Goal: Information Seeking & Learning: Learn about a topic

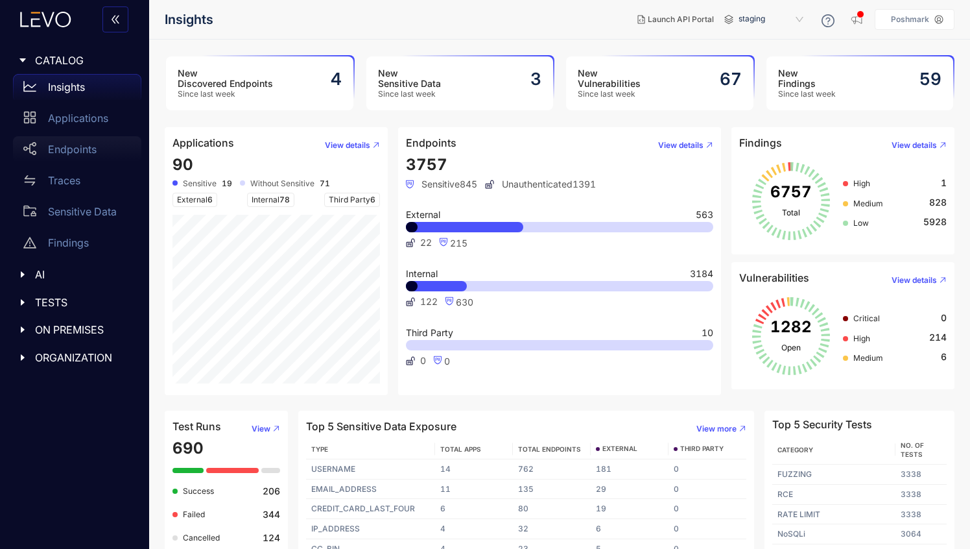
click at [55, 149] on p "Endpoints" at bounding box center [72, 149] width 49 height 12
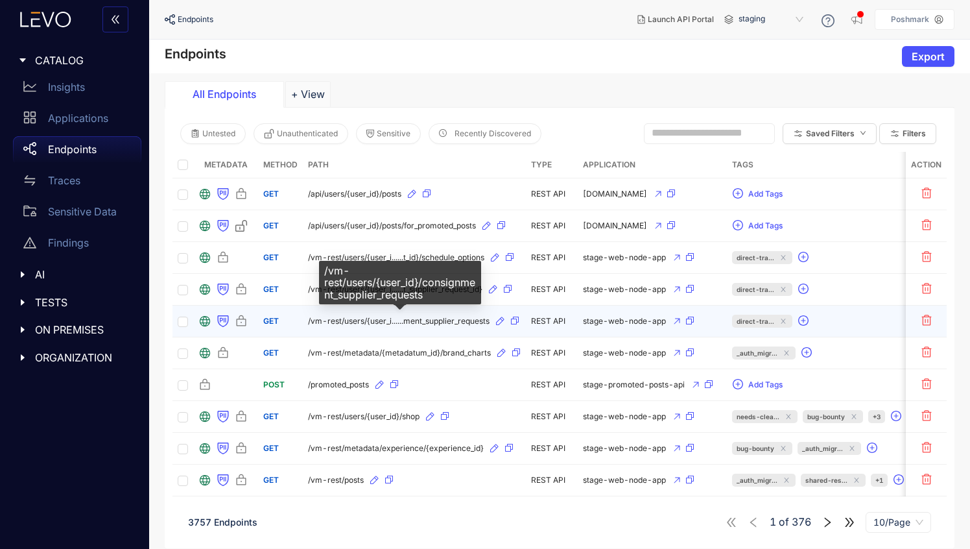
scroll to position [9, 0]
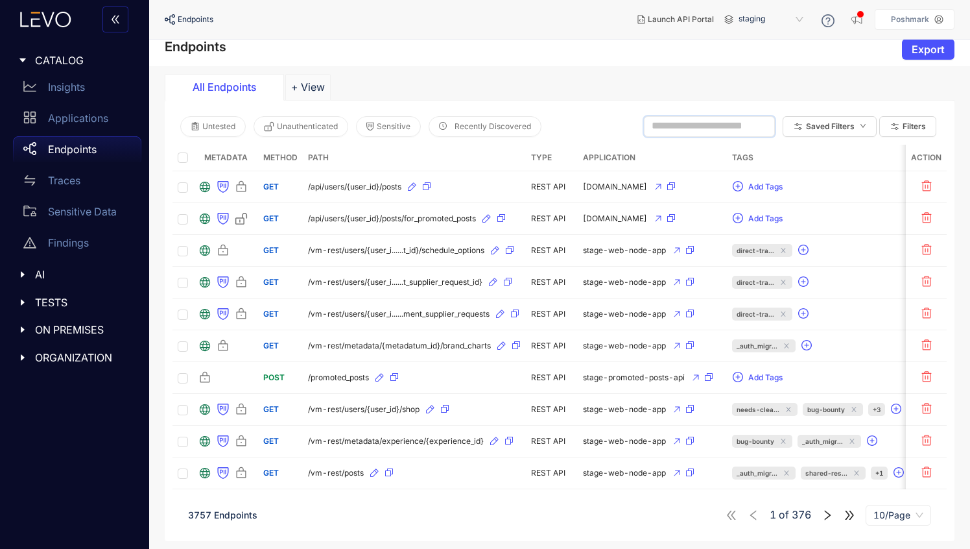
click at [653, 121] on input "text" at bounding box center [704, 126] width 104 height 12
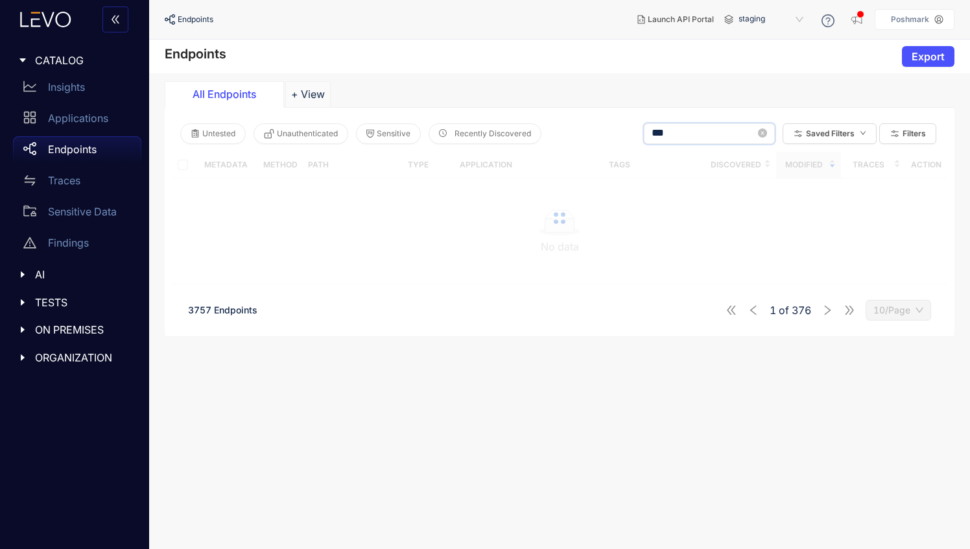
type input "***"
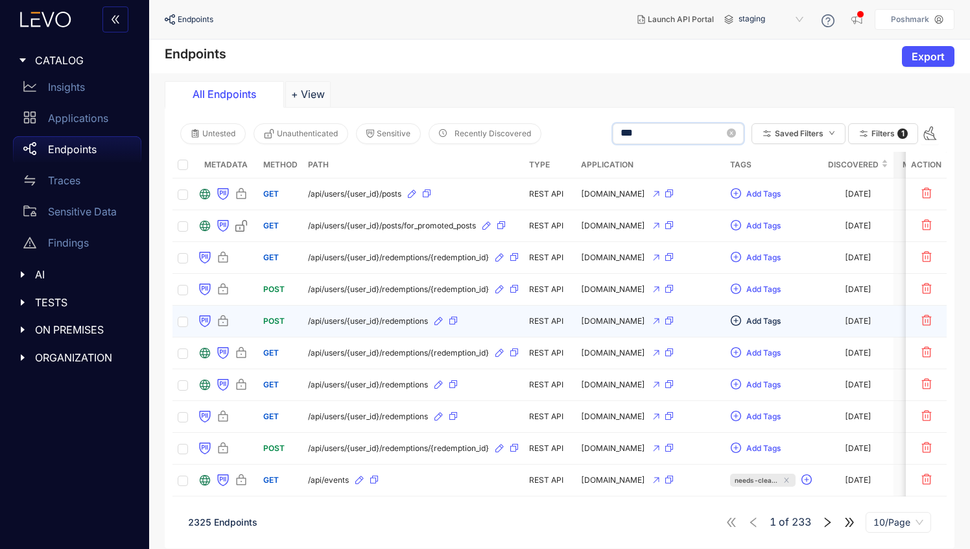
scroll to position [9, 0]
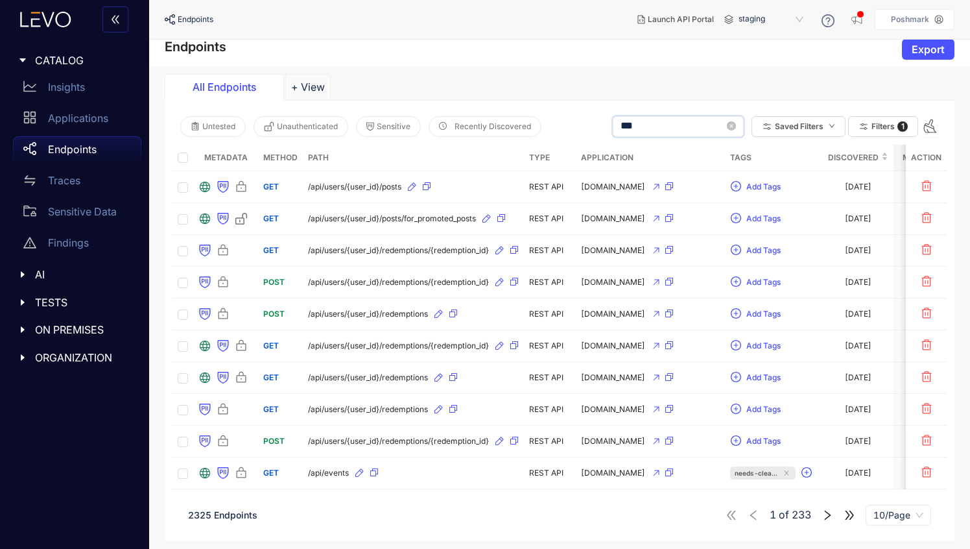
click at [25, 276] on icon "caret-right" at bounding box center [22, 274] width 9 height 9
click at [59, 303] on p "MCP" at bounding box center [59, 302] width 23 height 12
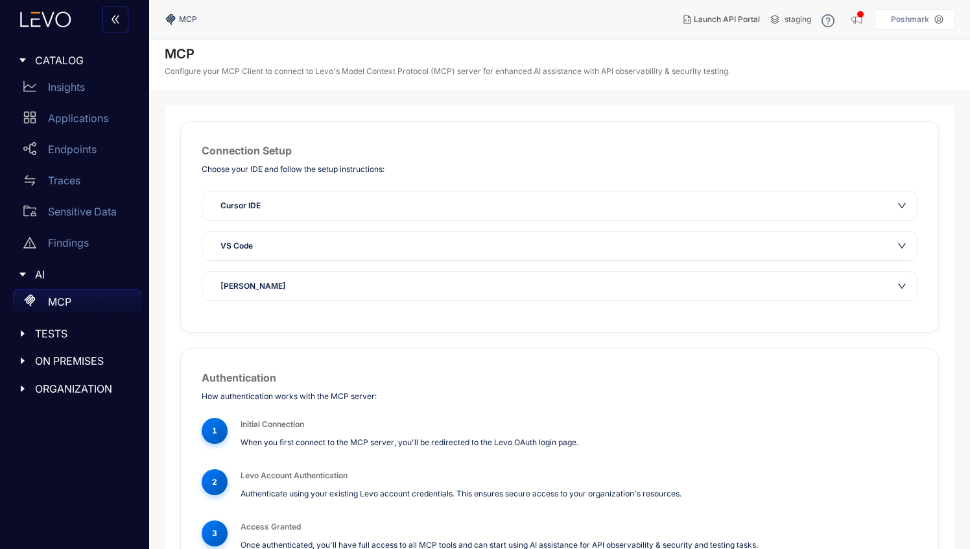
click at [197, 73] on p "Configure your MCP Client to connect to Levo's Model Context Protocol (MCP) ser…" at bounding box center [448, 71] width 566 height 9
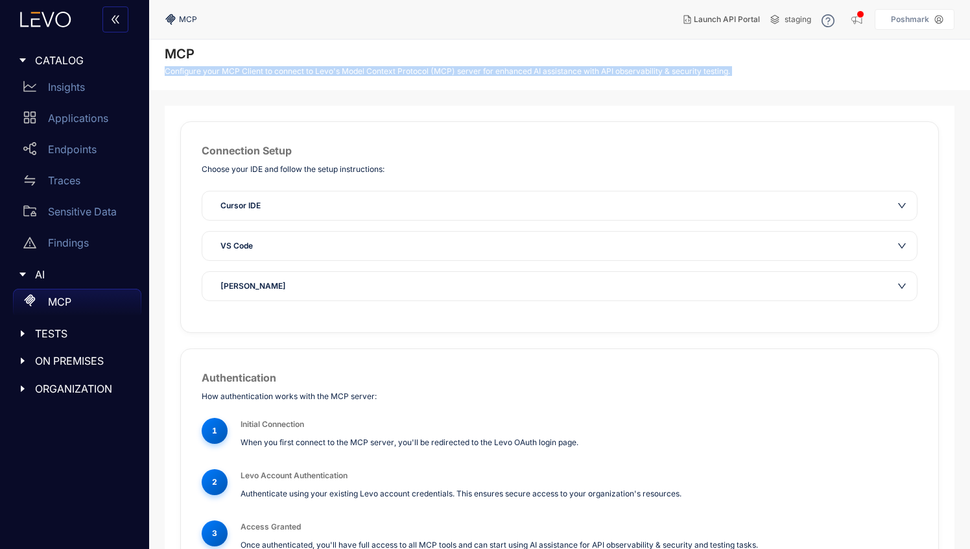
click at [392, 75] on p "Configure your MCP Client to connect to Levo's Model Context Protocol (MCP) ser…" at bounding box center [448, 71] width 566 height 9
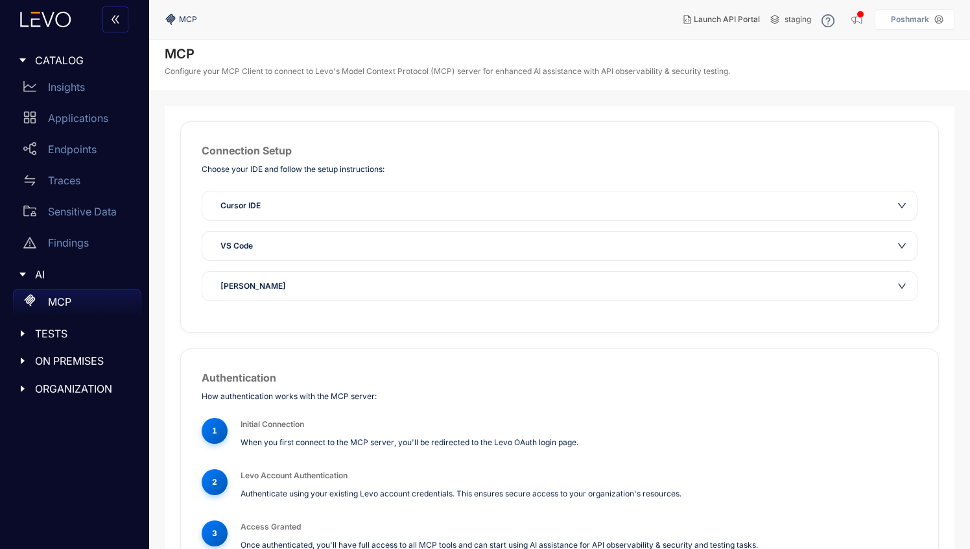
click at [369, 72] on p "Configure your MCP Client to connect to Levo's Model Context Protocol (MCP) ser…" at bounding box center [448, 71] width 566 height 9
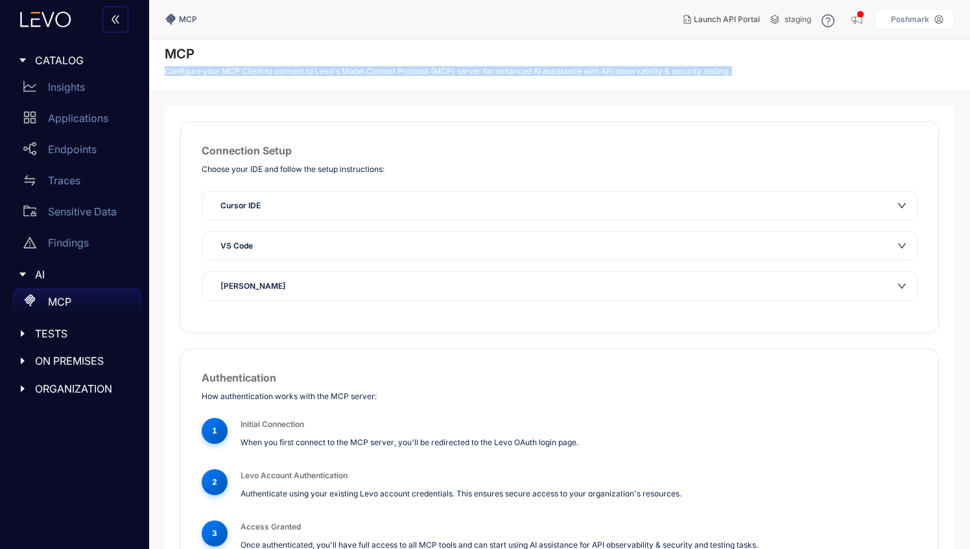
click at [387, 83] on div "MCP Configure your MCP Client to connect to Levo's Model Context Protocol (MCP)…" at bounding box center [448, 65] width 566 height 38
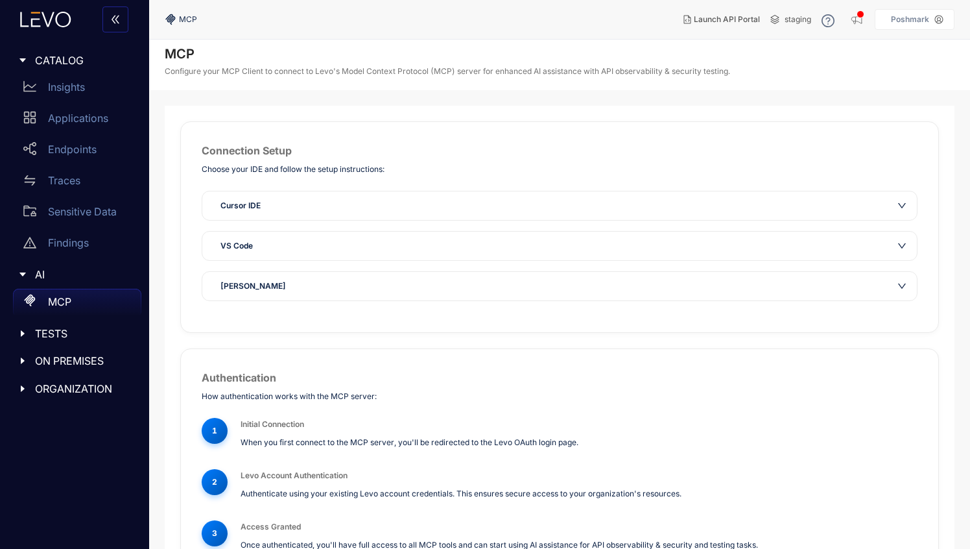
scroll to position [54, 0]
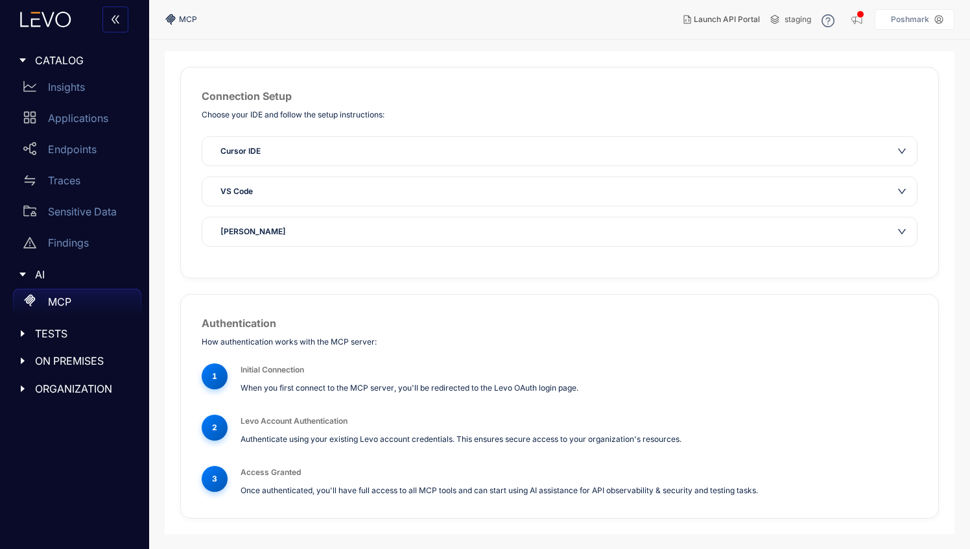
click at [314, 390] on p "When you first connect to the MCP server, you'll be redirected to the Levo OAut…" at bounding box center [579, 387] width 677 height 12
click at [307, 412] on div "1 Initial Connection When you first connect to the MCP server, you'll be redire…" at bounding box center [560, 430] width 716 height 134
click at [241, 384] on p "When you first connect to the MCP server, you'll be redirected to the Levo OAut…" at bounding box center [579, 387] width 677 height 12
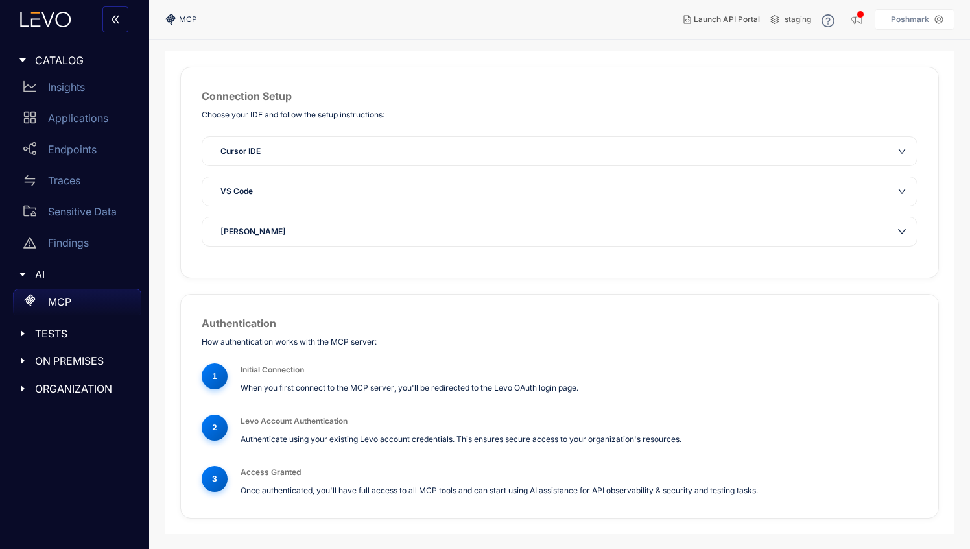
click at [241, 384] on p "When you first connect to the MCP server, you'll be redirected to the Levo OAut…" at bounding box center [579, 387] width 677 height 12
click at [905, 163] on div "Cursor IDE" at bounding box center [559, 151] width 715 height 29
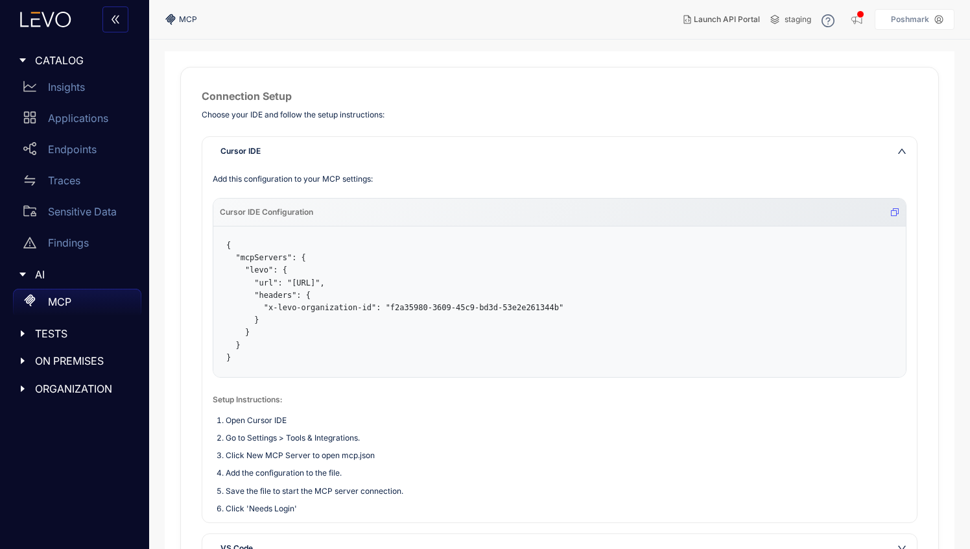
click at [905, 163] on div "Cursor IDE" at bounding box center [559, 151] width 715 height 29
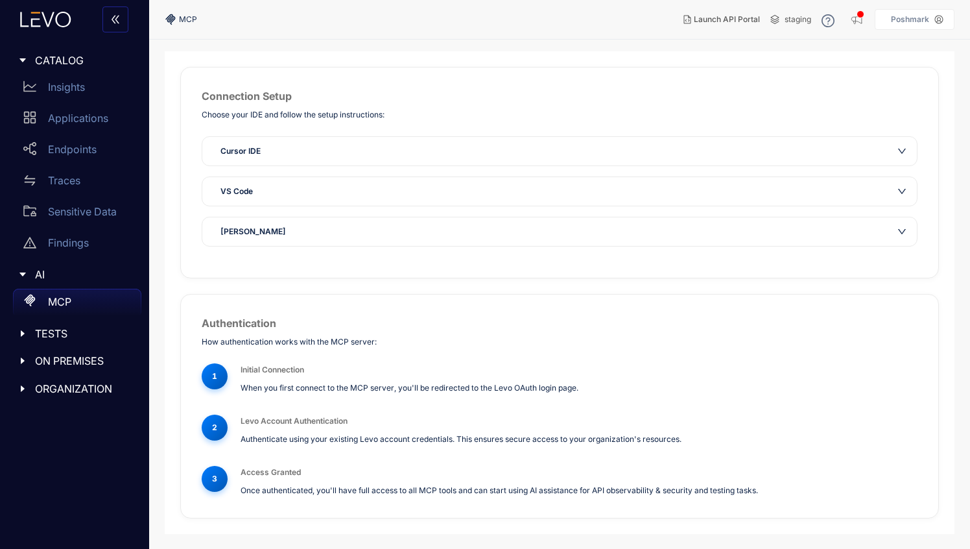
click at [905, 200] on div "VS Code" at bounding box center [559, 191] width 715 height 29
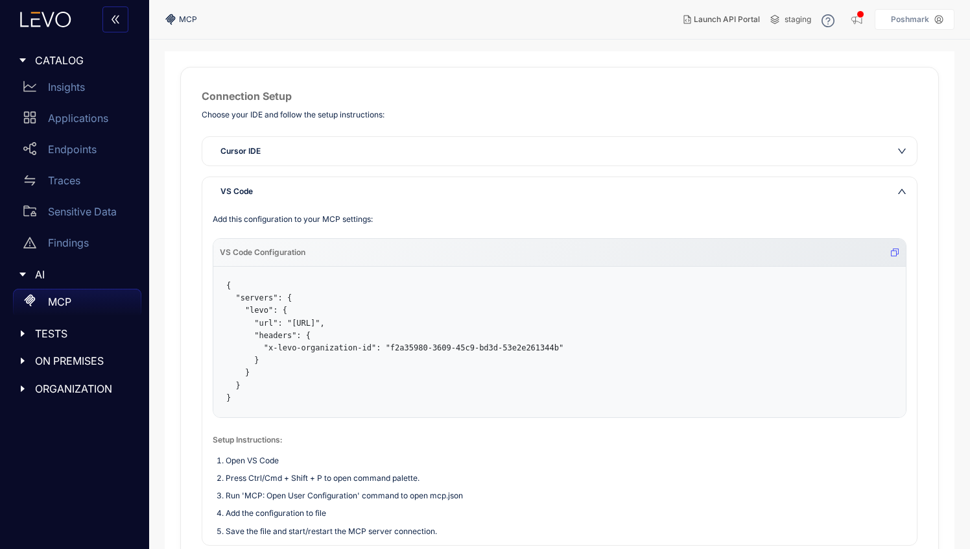
click at [905, 200] on div "VS Code" at bounding box center [559, 191] width 715 height 29
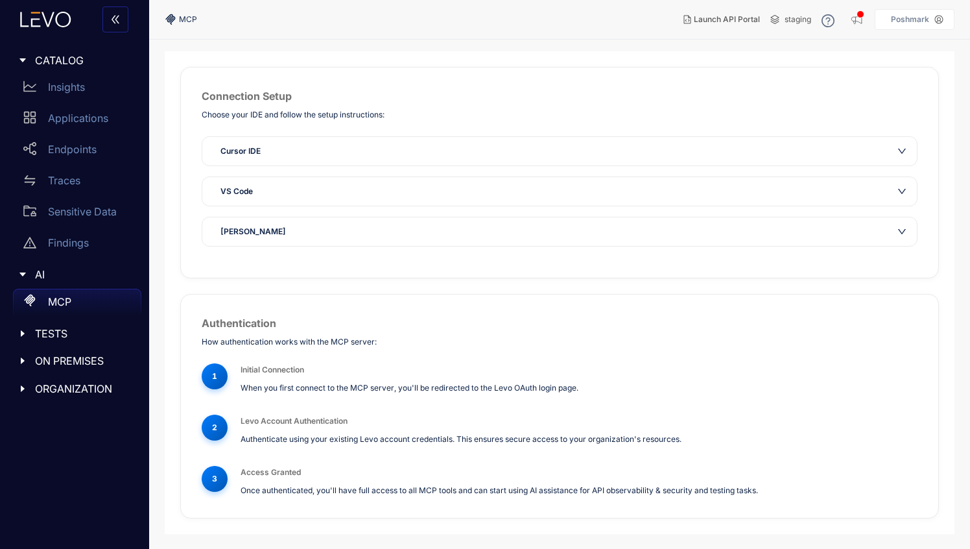
click at [903, 237] on div "Claude Desktop" at bounding box center [559, 231] width 715 height 29
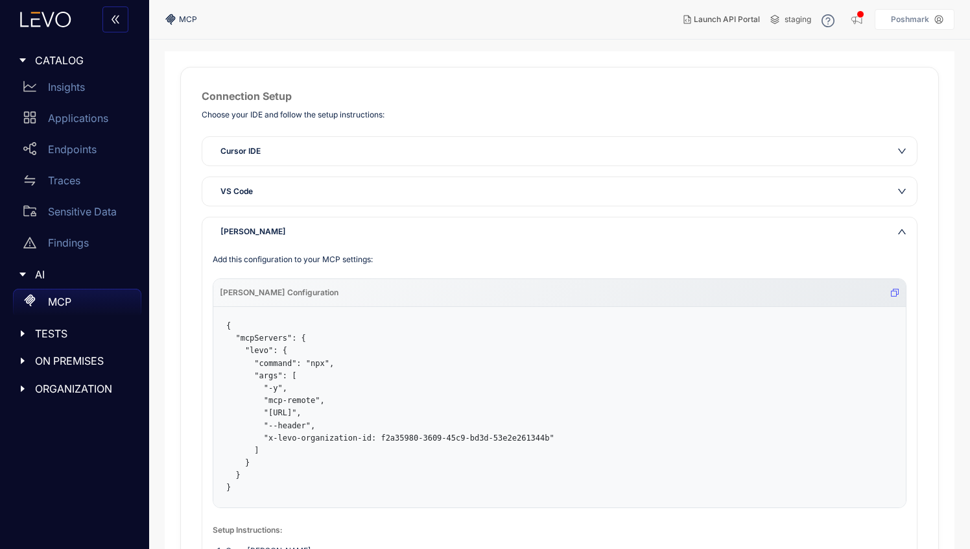
click at [903, 237] on div "Claude Desktop" at bounding box center [559, 231] width 715 height 29
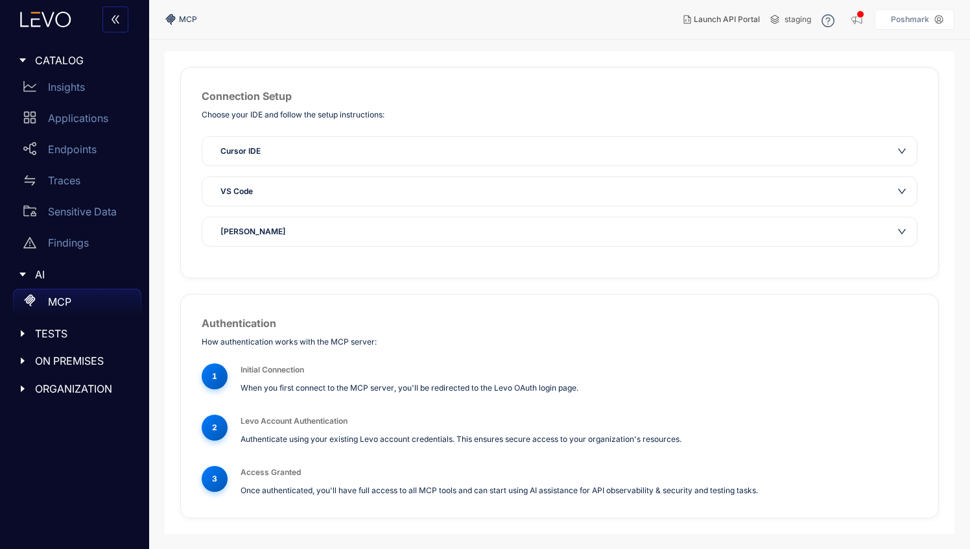
click at [342, 390] on p "When you first connect to the MCP server, you'll be redirected to the Levo OAut…" at bounding box center [579, 387] width 677 height 12
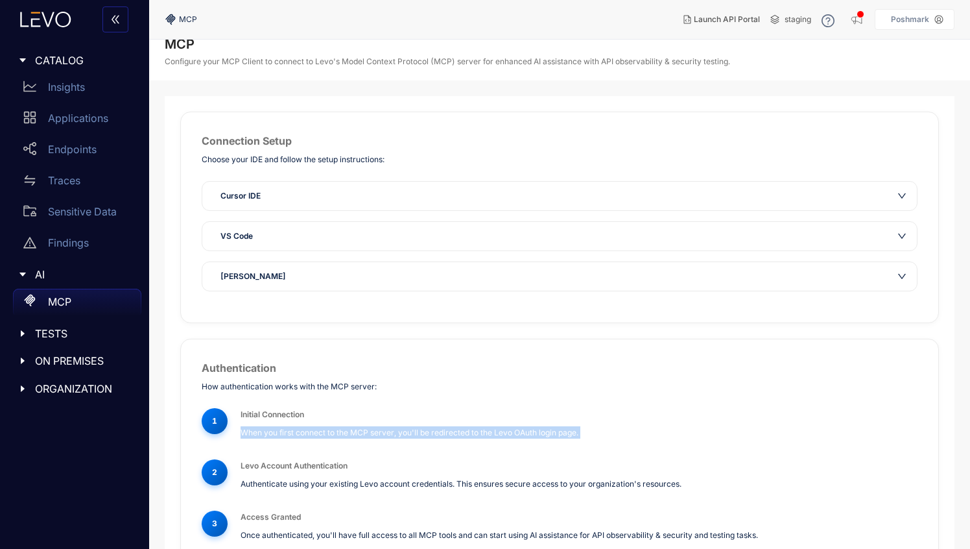
scroll to position [0, 0]
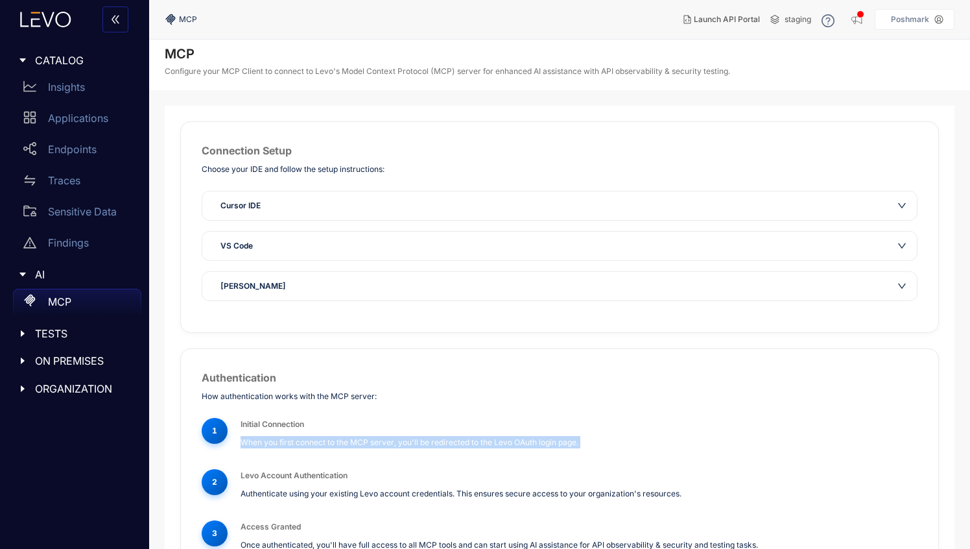
click at [51, 331] on span "TESTS" at bounding box center [83, 334] width 96 height 12
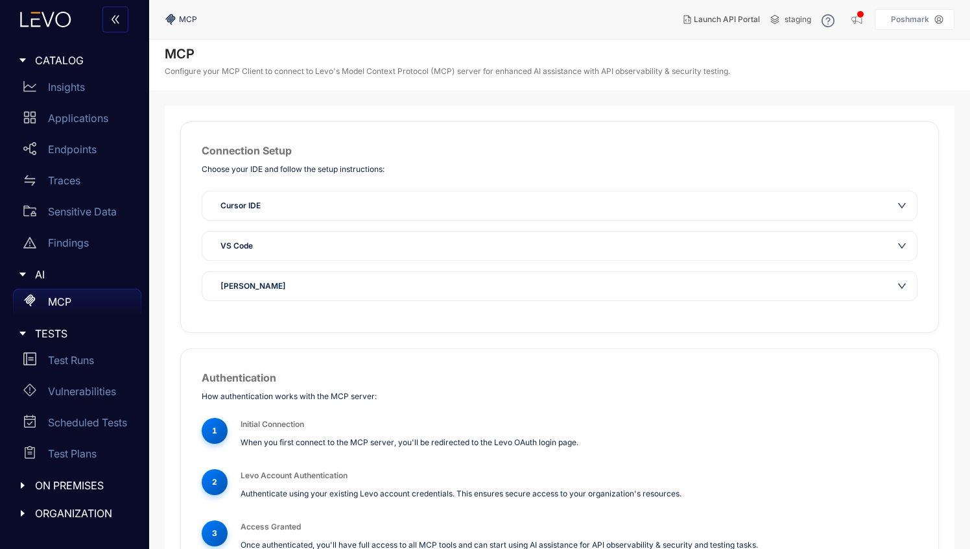
click at [71, 480] on span "ON PREMISES" at bounding box center [83, 485] width 96 height 12
click at [702, 18] on span "Launch API Portal" at bounding box center [727, 19] width 66 height 9
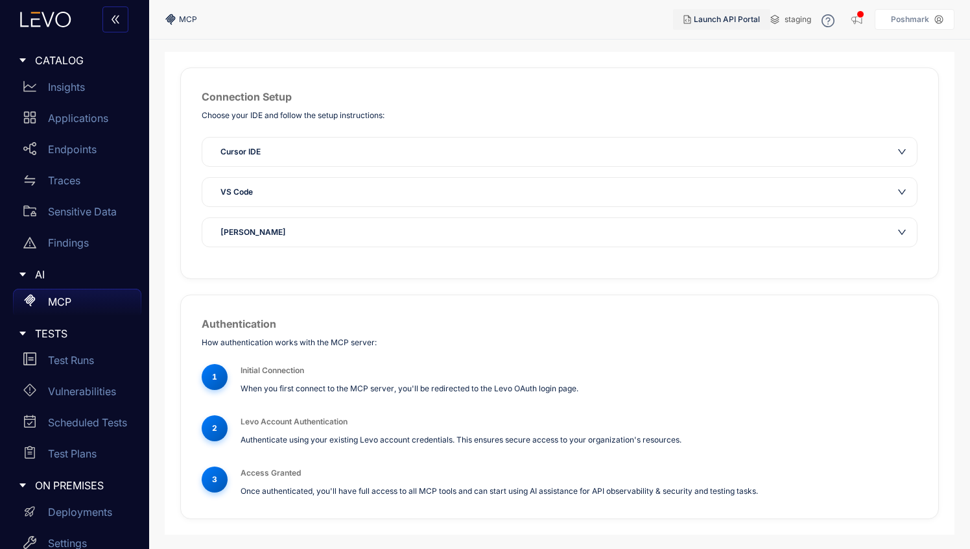
scroll to position [54, 0]
click at [59, 89] on p "Insights" at bounding box center [66, 87] width 37 height 12
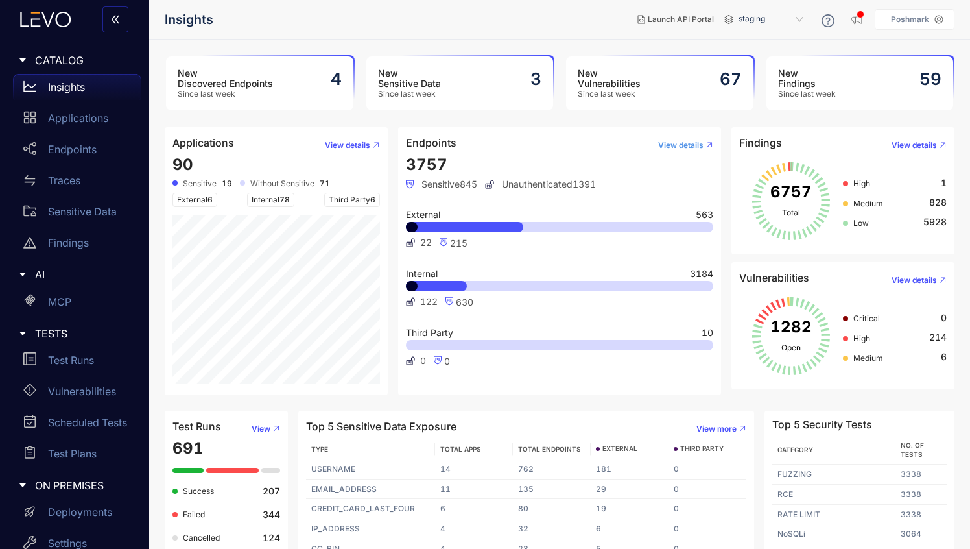
click at [680, 142] on span "View details" at bounding box center [680, 145] width 45 height 9
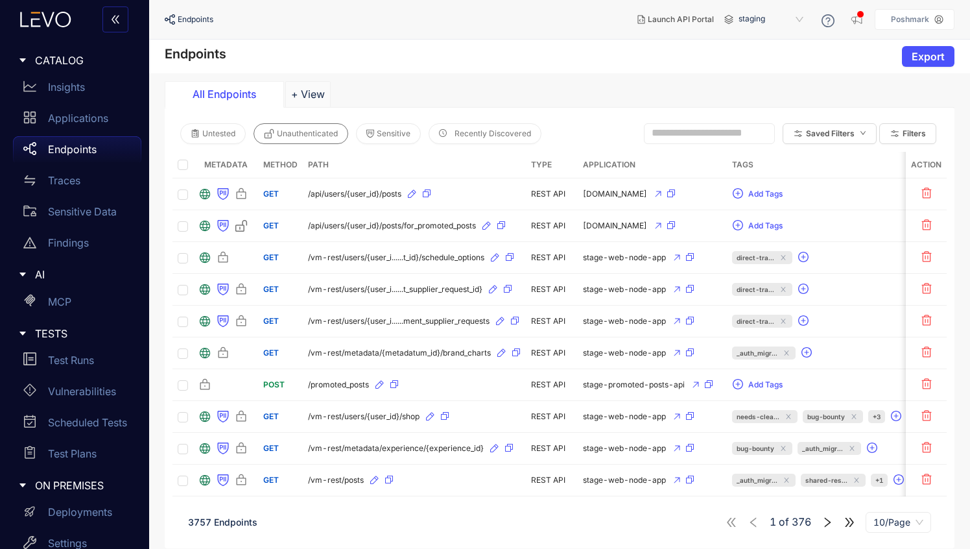
click at [304, 134] on span "Unauthenticated" at bounding box center [307, 133] width 61 height 9
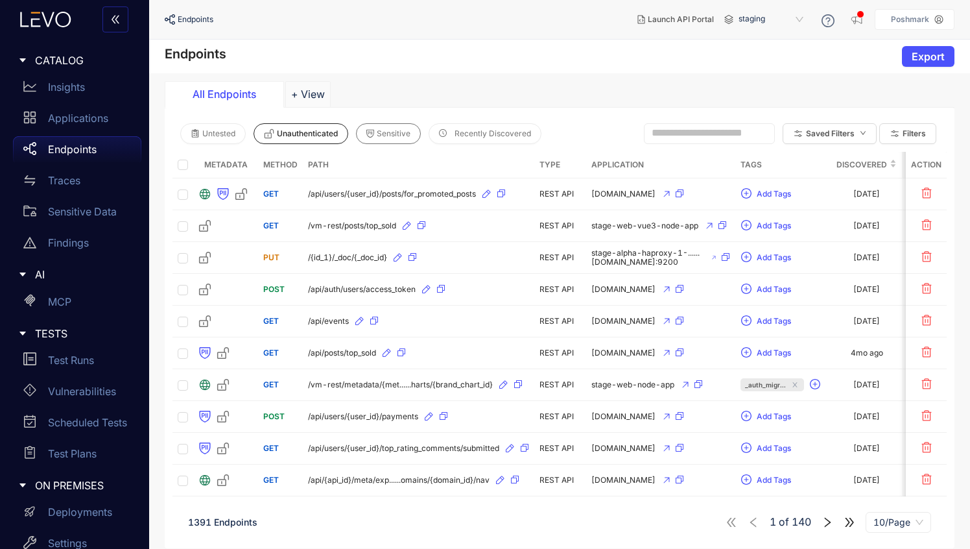
click at [387, 138] on button "Sensitive" at bounding box center [388, 133] width 65 height 21
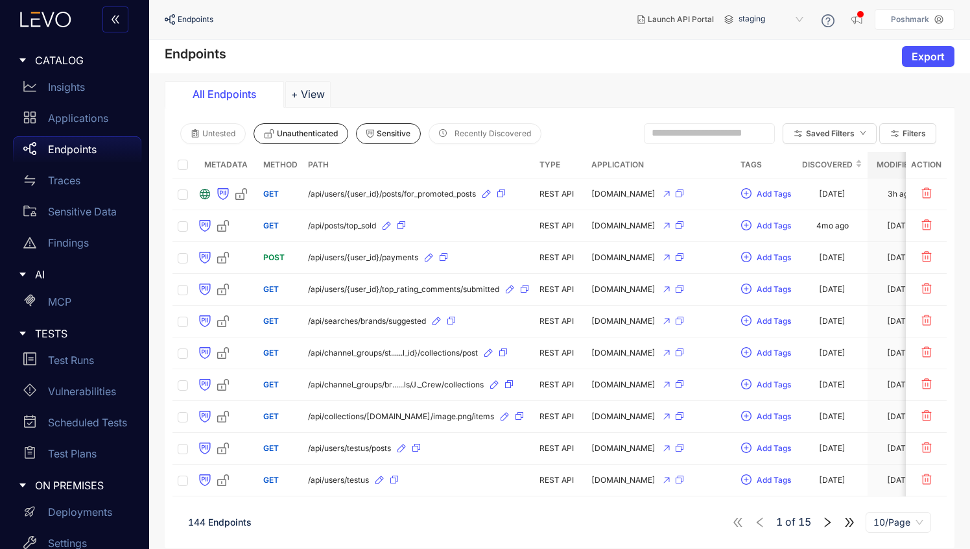
click at [204, 144] on div "Untested Unauthenticated Sensitive Recently Discovered Saved Filters Filters" at bounding box center [560, 133] width 774 height 36
click at [207, 136] on span "Untested" at bounding box center [218, 133] width 33 height 9
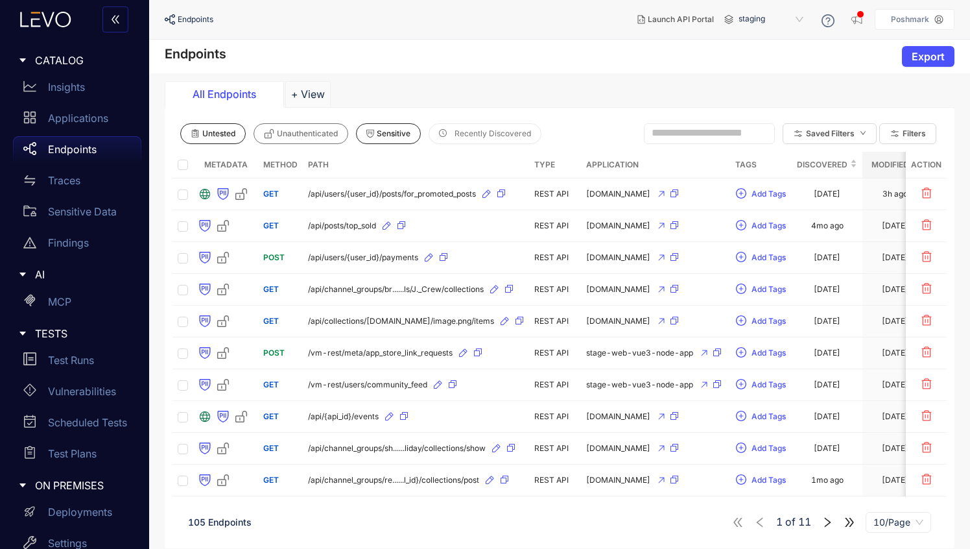
click at [288, 138] on button "Unauthenticated" at bounding box center [301, 133] width 95 height 21
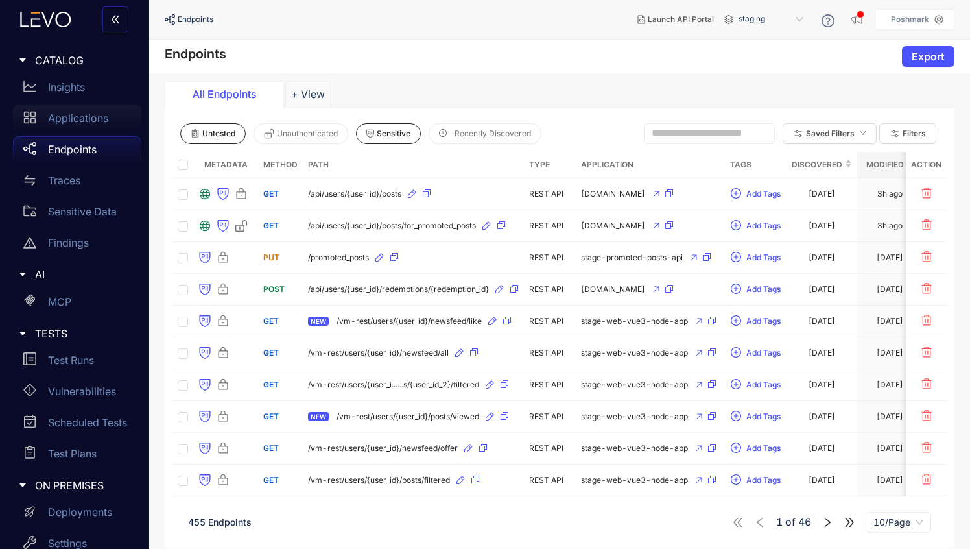
click at [54, 116] on p "Applications" at bounding box center [78, 118] width 60 height 12
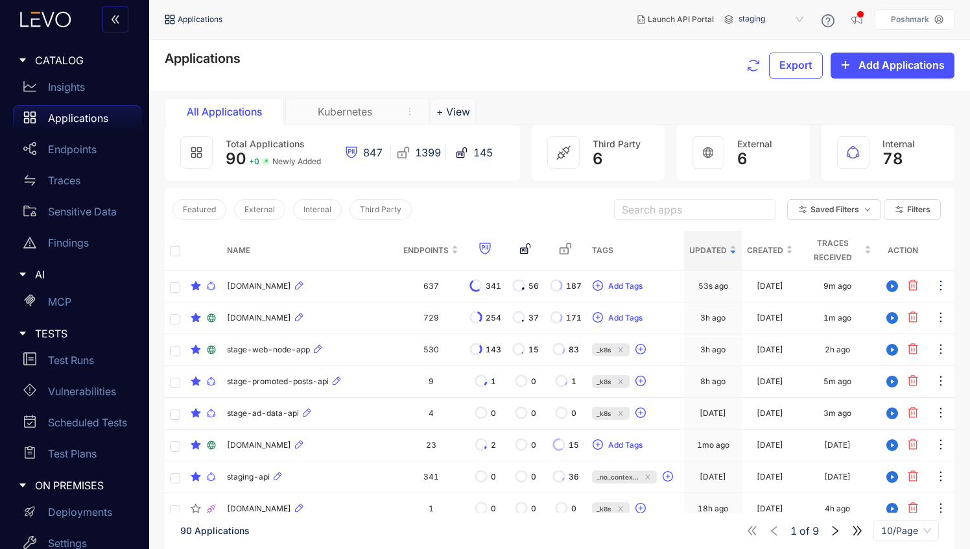
click at [335, 114] on div "Kubernetes" at bounding box center [344, 112] width 97 height 12
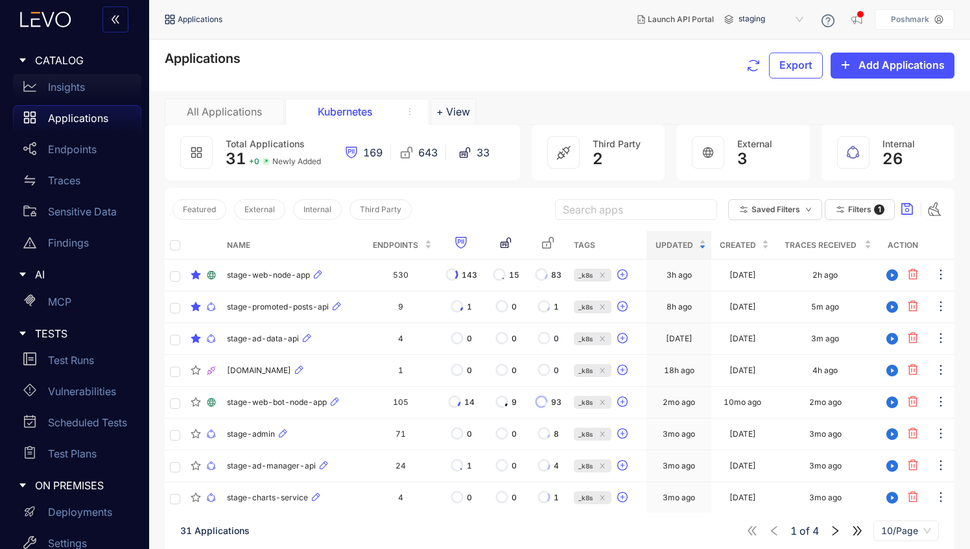
click at [60, 88] on p "Insights" at bounding box center [66, 87] width 37 height 12
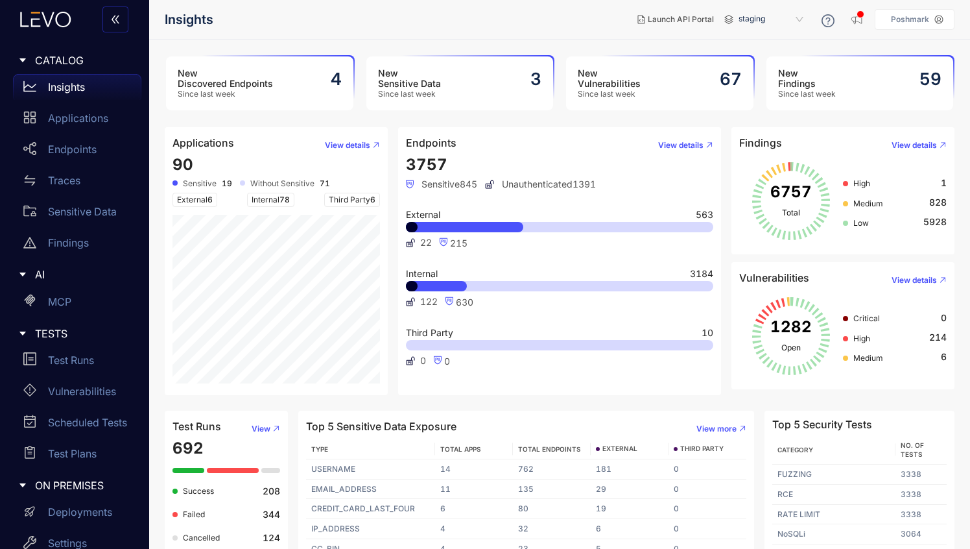
scroll to position [23, 0]
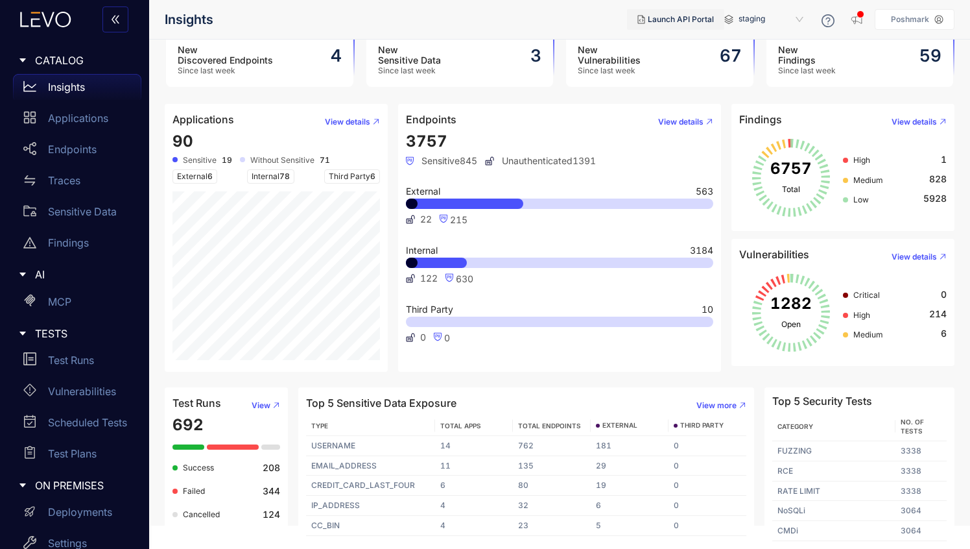
click at [680, 21] on span "Launch API Portal" at bounding box center [681, 19] width 66 height 9
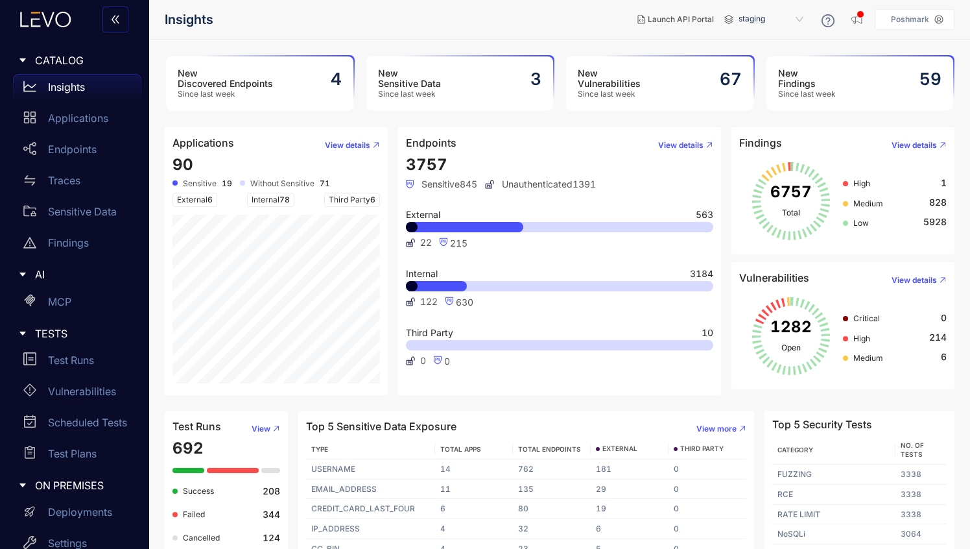
click at [428, 215] on span "External" at bounding box center [423, 214] width 34 height 9
click at [80, 150] on p "Endpoints" at bounding box center [72, 149] width 49 height 12
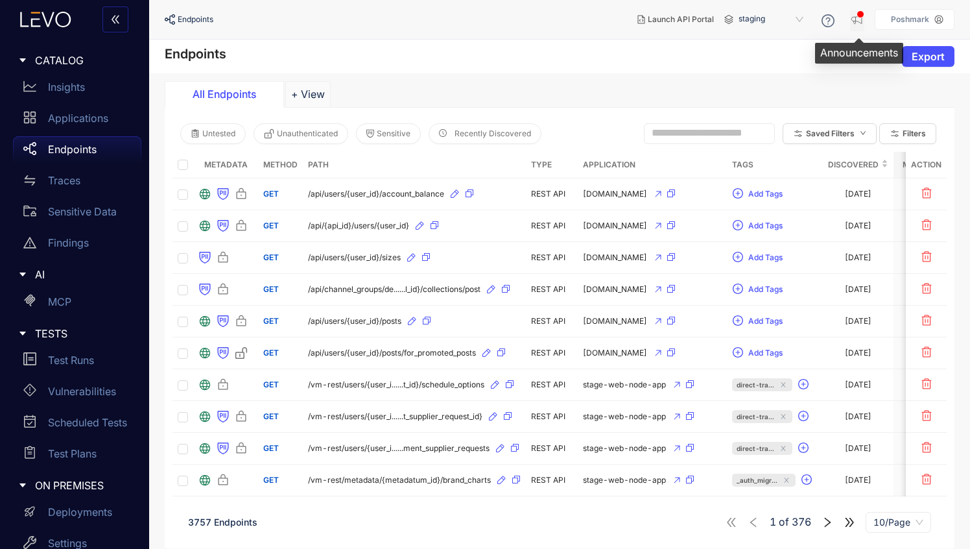
click at [861, 23] on icon "button" at bounding box center [857, 19] width 13 height 13
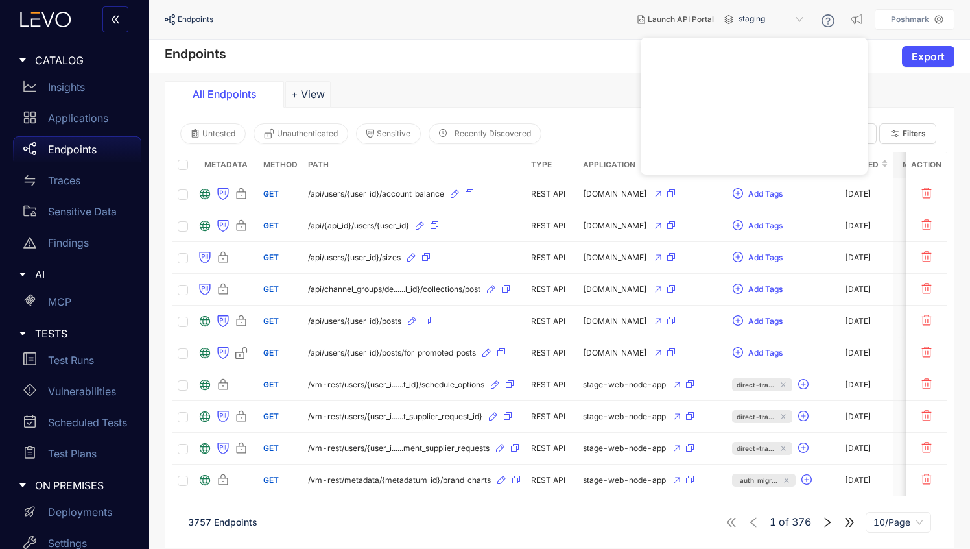
click at [522, 64] on div "Endpoints Export" at bounding box center [559, 57] width 821 height 34
click at [62, 94] on div "Insights" at bounding box center [77, 87] width 128 height 26
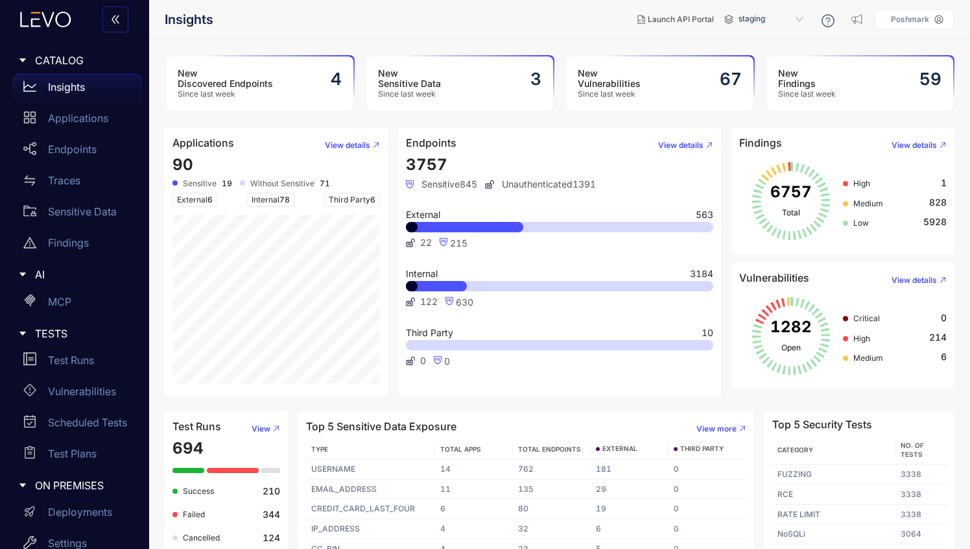
click at [422, 211] on span "External" at bounding box center [423, 214] width 34 height 9
click at [446, 214] on div "External 563" at bounding box center [559, 214] width 307 height 9
click at [428, 274] on span "Internal" at bounding box center [422, 273] width 32 height 9
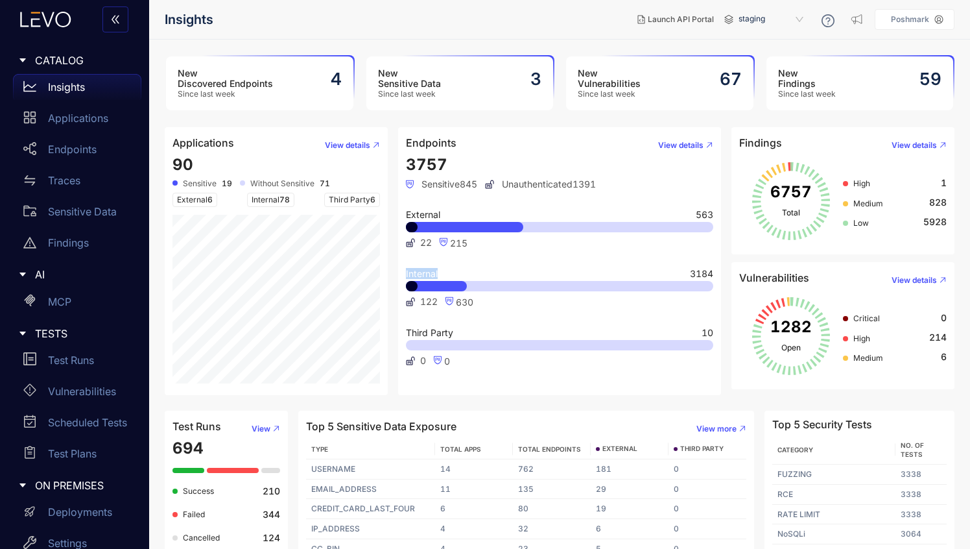
click at [428, 274] on span "Internal" at bounding box center [422, 273] width 32 height 9
click at [700, 272] on span "3184" at bounding box center [701, 273] width 23 height 9
click at [461, 305] on span "630" at bounding box center [465, 301] width 18 height 11
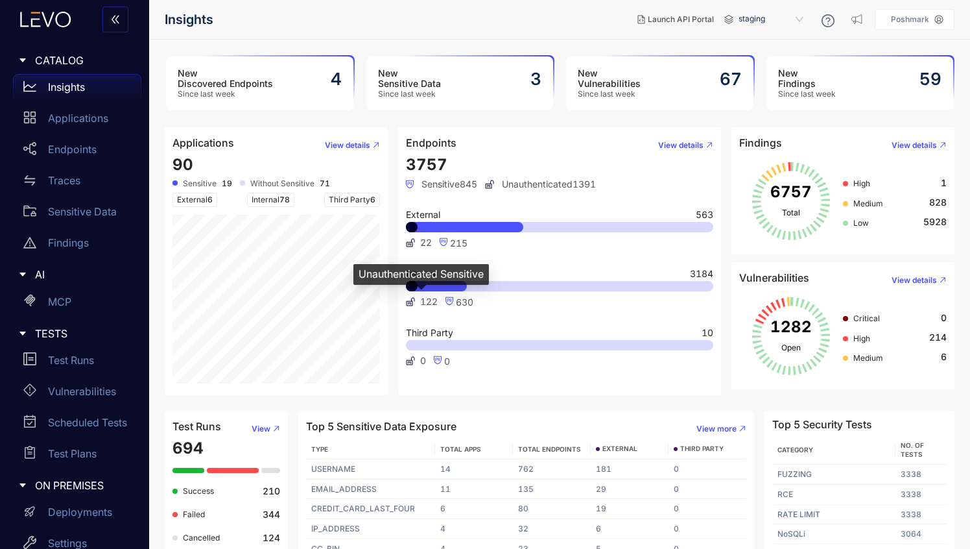
click at [423, 300] on span "122" at bounding box center [429, 301] width 18 height 10
click at [701, 276] on span "3184" at bounding box center [701, 273] width 23 height 9
click at [705, 210] on span "563" at bounding box center [705, 214] width 18 height 9
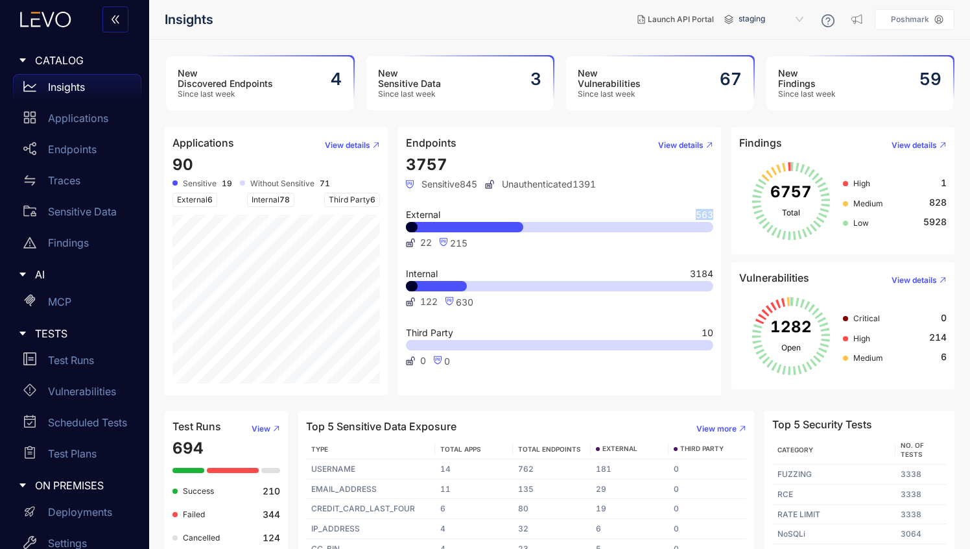
click at [705, 210] on span "563" at bounding box center [705, 214] width 18 height 9
click at [418, 163] on span "3757" at bounding box center [427, 164] width 42 height 19
click at [802, 22] on span "staging" at bounding box center [772, 19] width 67 height 21
click at [780, 72] on div "staging-internal" at bounding box center [777, 74] width 67 height 14
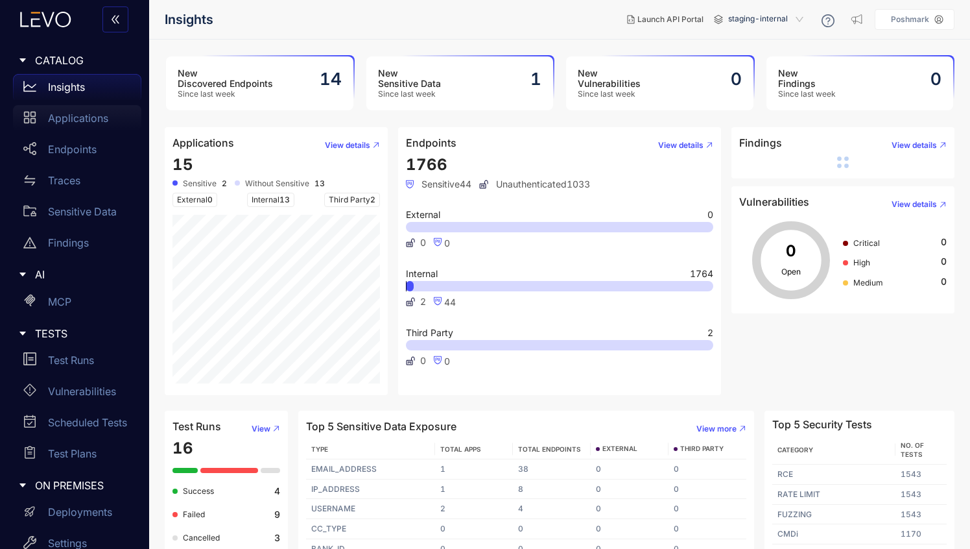
click at [74, 115] on p "Applications" at bounding box center [78, 118] width 60 height 12
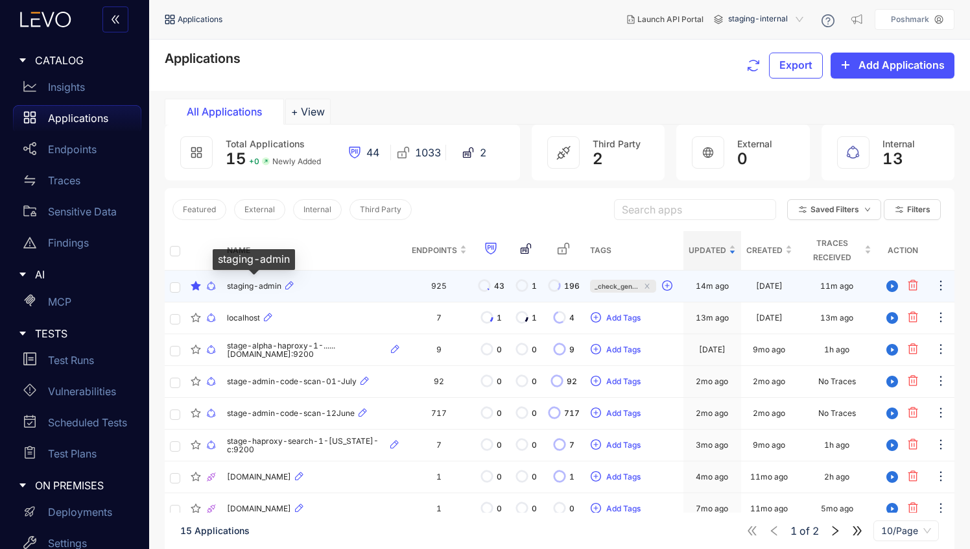
click at [249, 287] on span "staging-admin" at bounding box center [254, 285] width 54 height 9
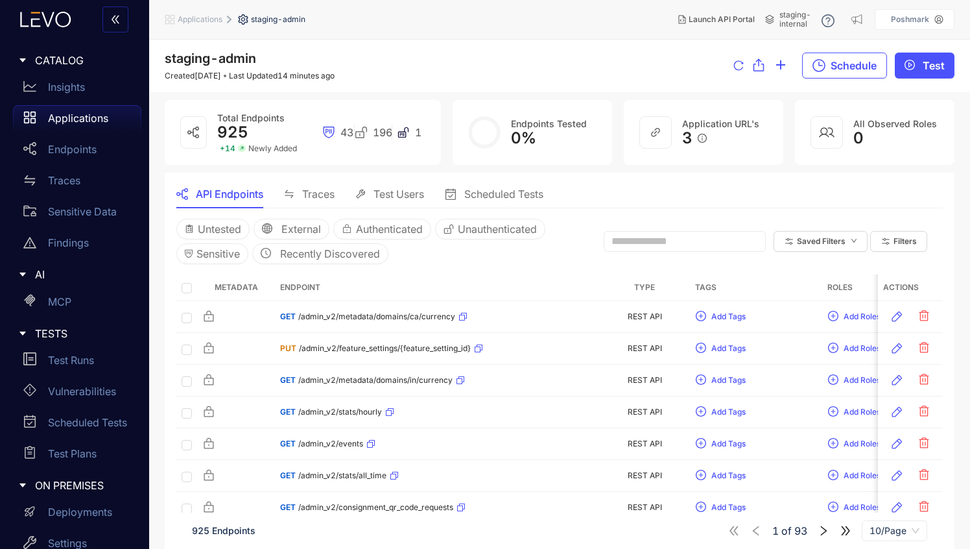
click at [328, 191] on span "Traces" at bounding box center [318, 194] width 32 height 12
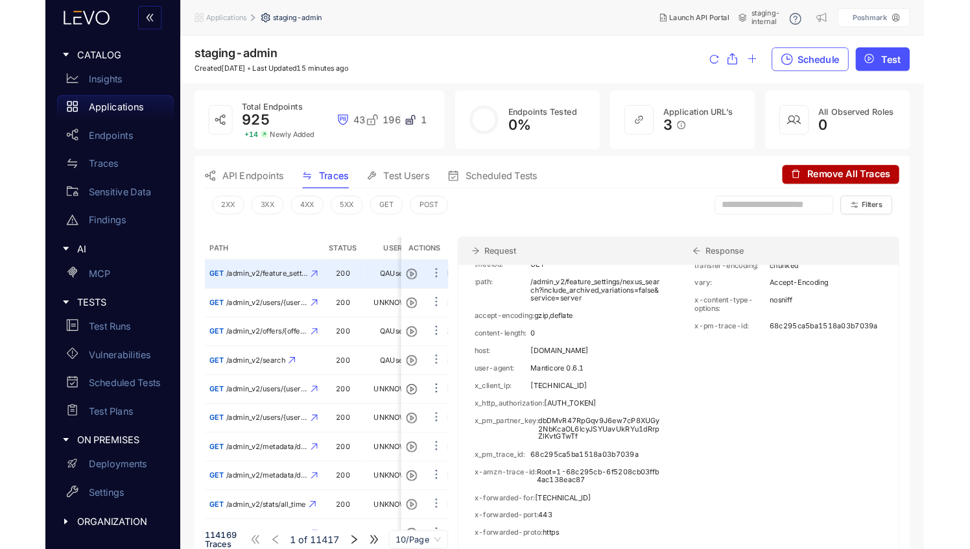
scroll to position [217, 0]
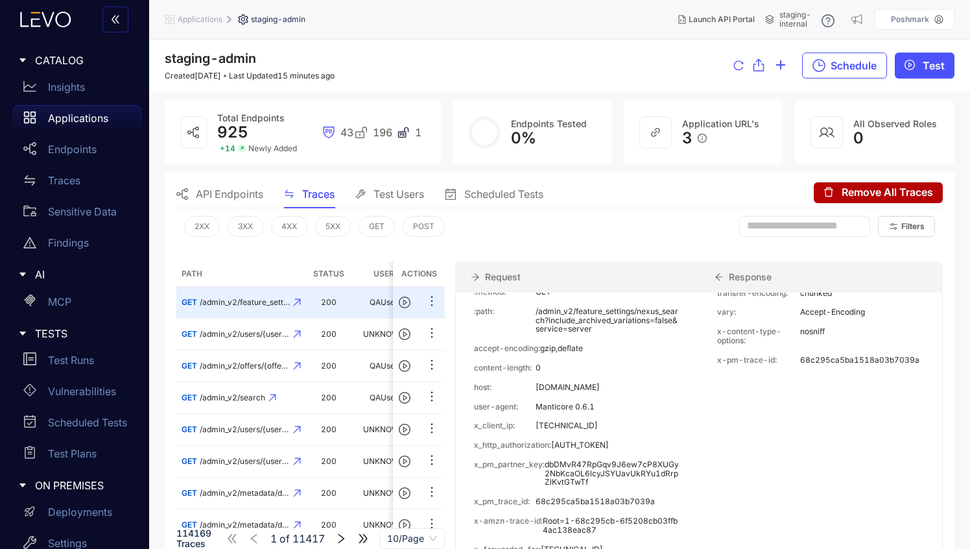
click at [765, 277] on div "Response" at bounding box center [821, 276] width 244 height 31
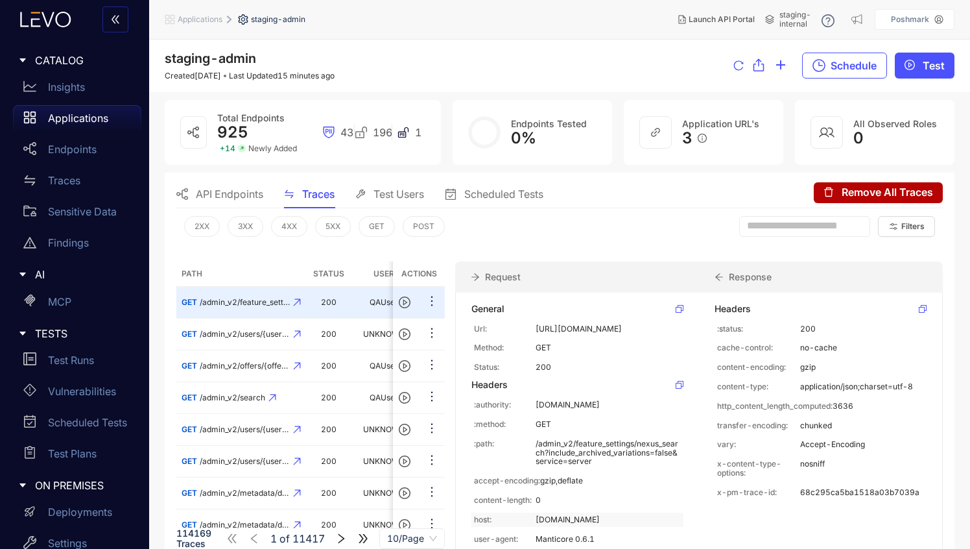
scroll to position [0, 0]
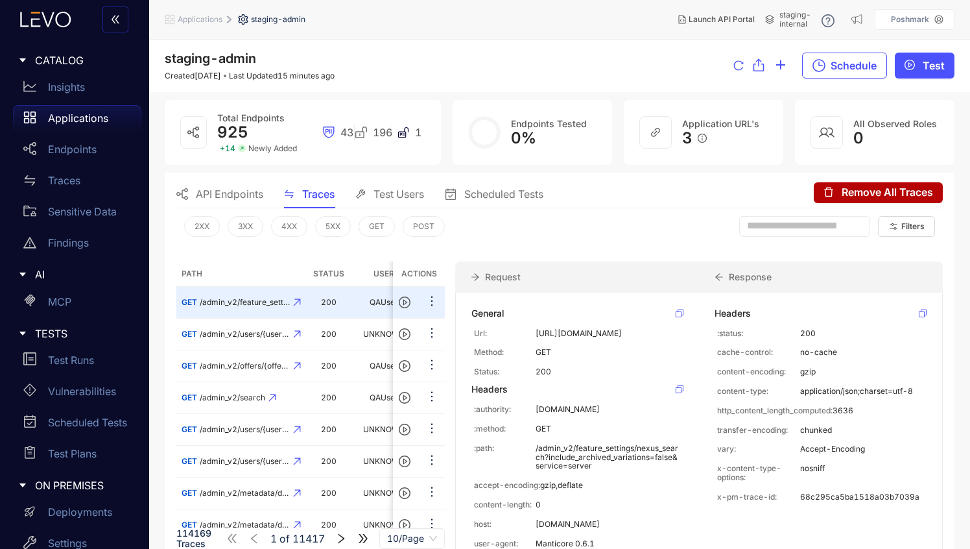
click at [243, 251] on div "Path Status User Timestamp Actions GET /admin_v2/feature_settings/nexus_search …" at bounding box center [559, 442] width 767 height 382
click at [399, 301] on icon "play-circle" at bounding box center [405, 302] width 12 height 12
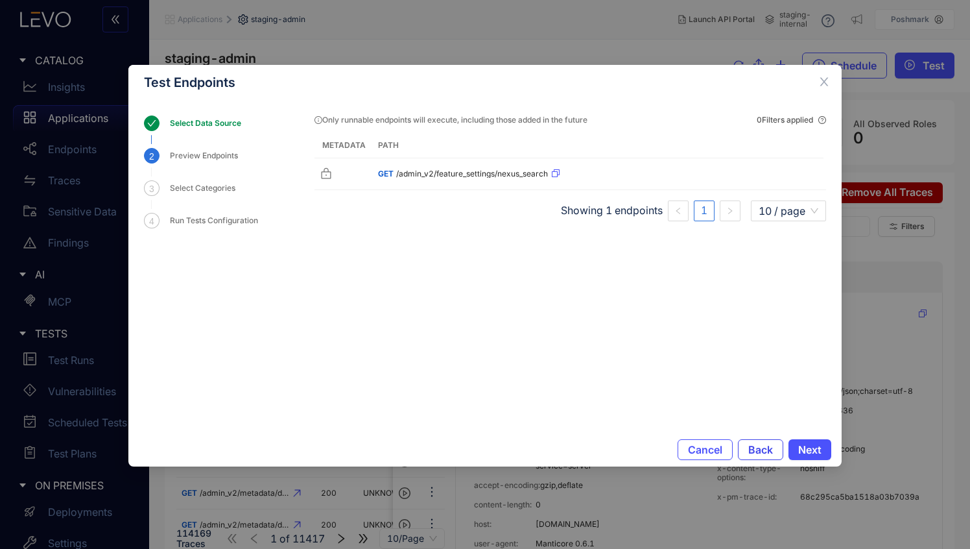
click at [766, 453] on span "Back" at bounding box center [760, 450] width 25 height 12
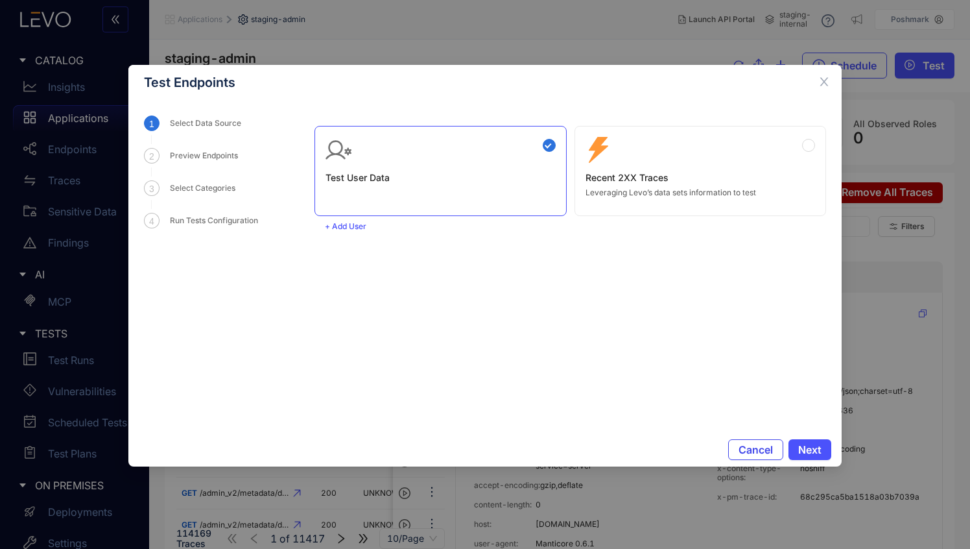
click at [766, 453] on span "Cancel" at bounding box center [756, 450] width 34 height 12
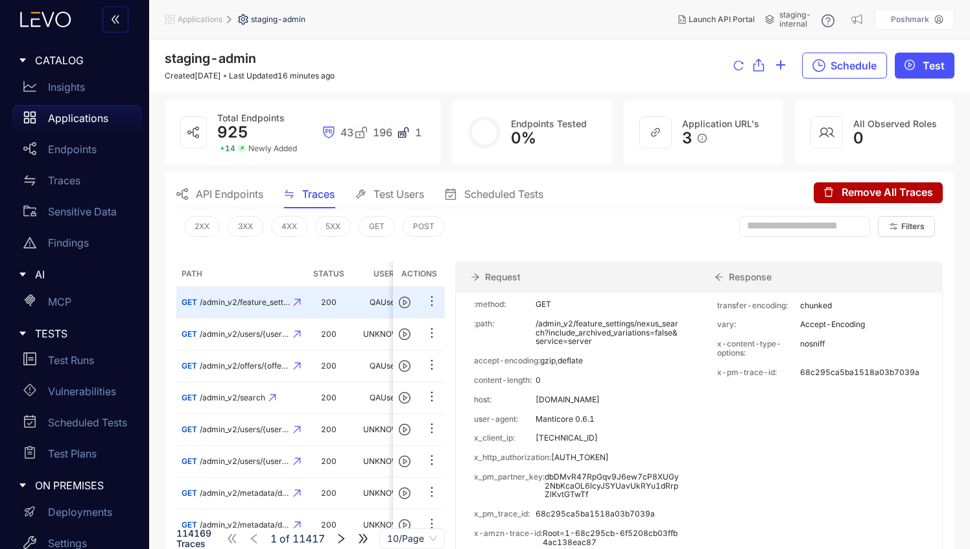
scroll to position [143, 0]
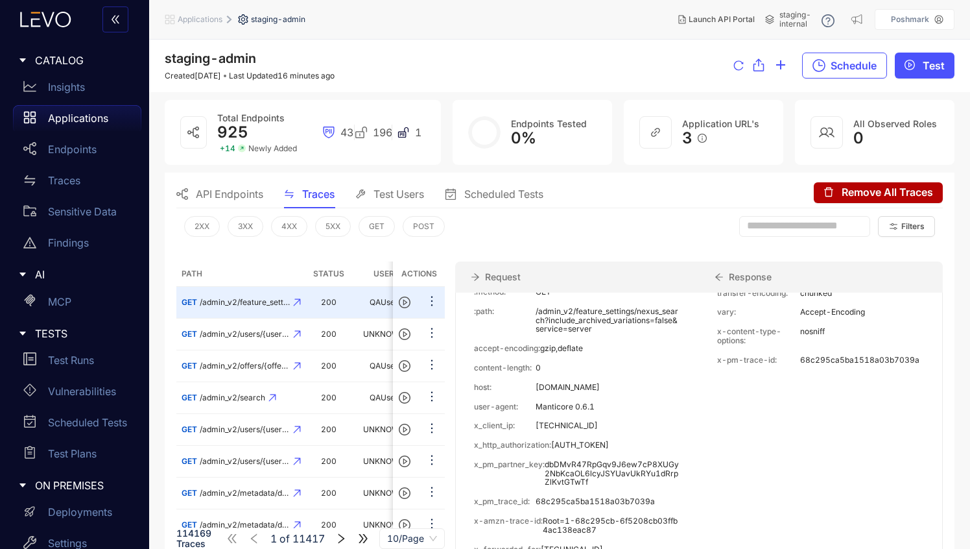
click at [651, 67] on div "staging-admin Created 1 year ago Last Updated 16 minutes ago Schedule Test" at bounding box center [560, 65] width 790 height 29
click at [294, 301] on icon at bounding box center [297, 302] width 8 height 8
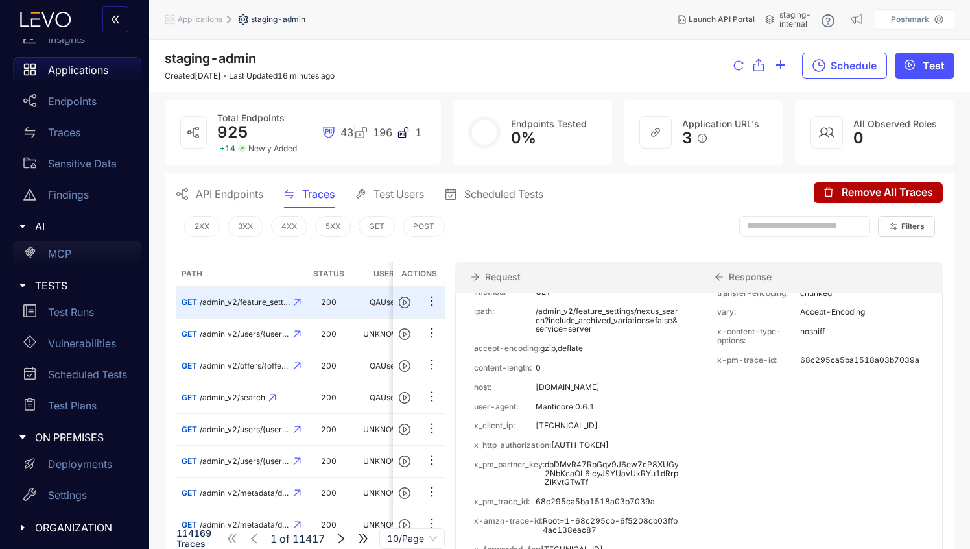
scroll to position [0, 0]
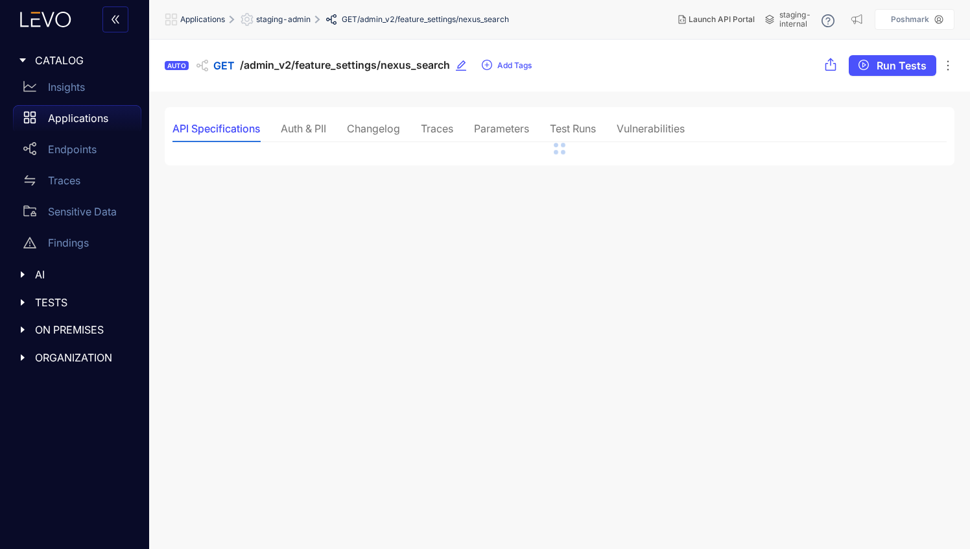
click at [304, 123] on div "Auth & PII" at bounding box center [303, 129] width 45 height 12
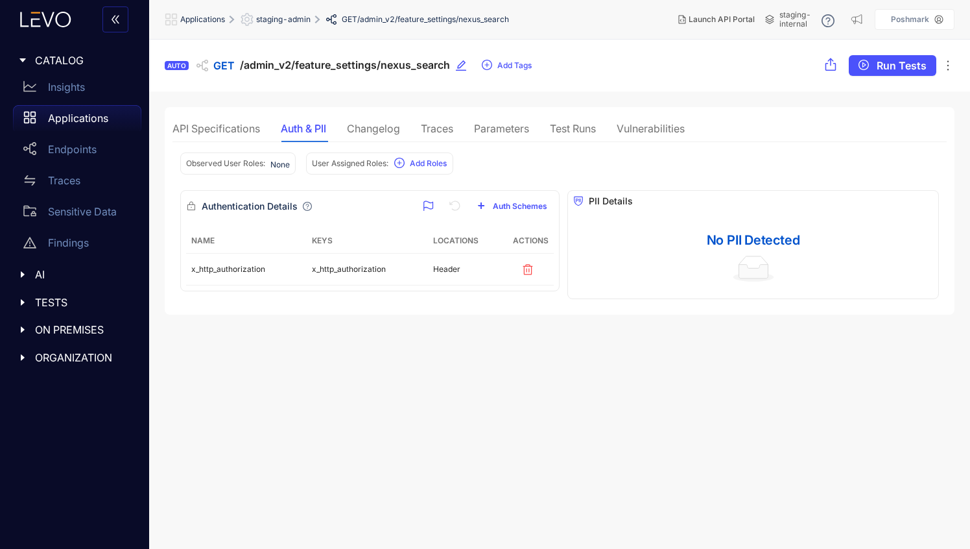
click at [21, 272] on icon "caret-right" at bounding box center [23, 275] width 4 height 6
click at [21, 328] on div at bounding box center [26, 334] width 17 height 12
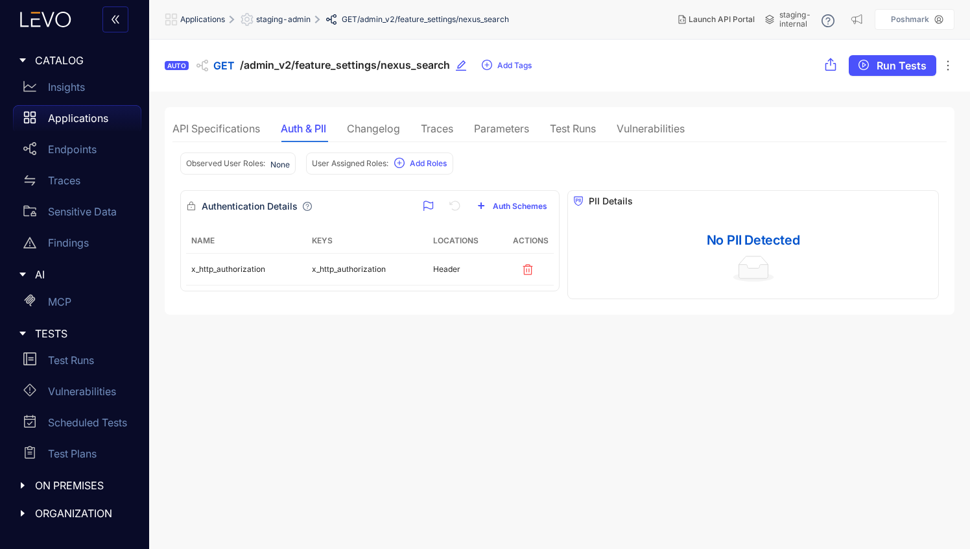
click at [198, 19] on span "Applications" at bounding box center [202, 19] width 45 height 9
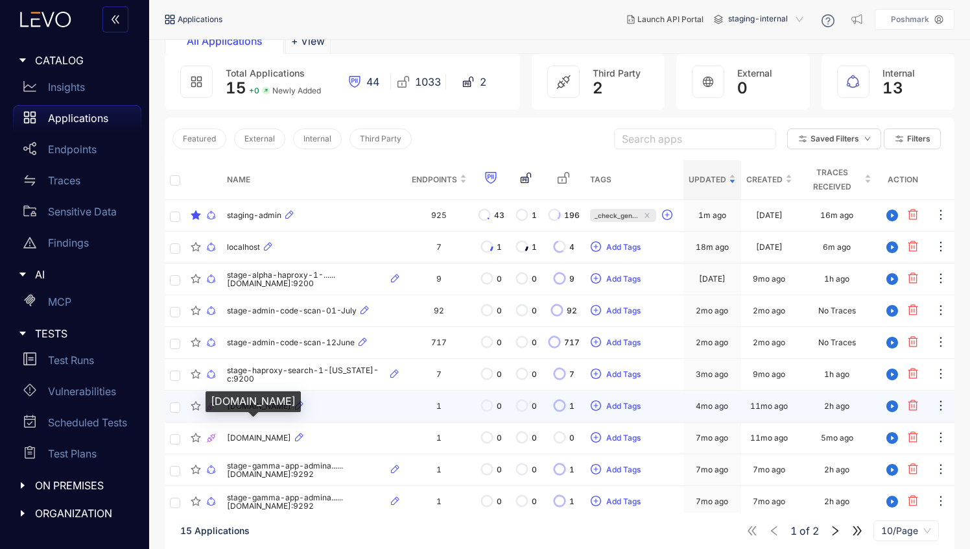
scroll to position [93, 0]
